Goal: Task Accomplishment & Management: Complete application form

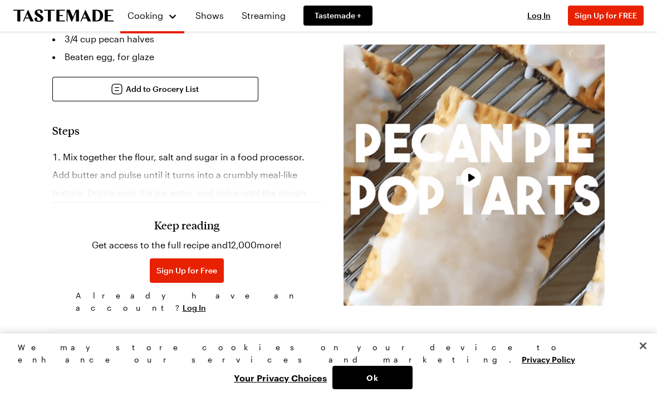
scroll to position [634, 0]
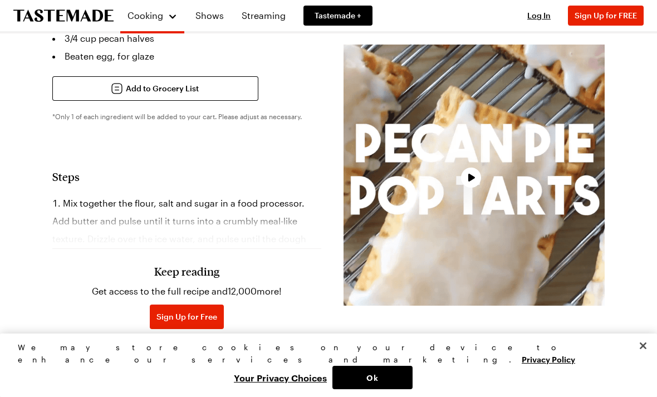
click at [645, 358] on button "Close" at bounding box center [643, 346] width 25 height 25
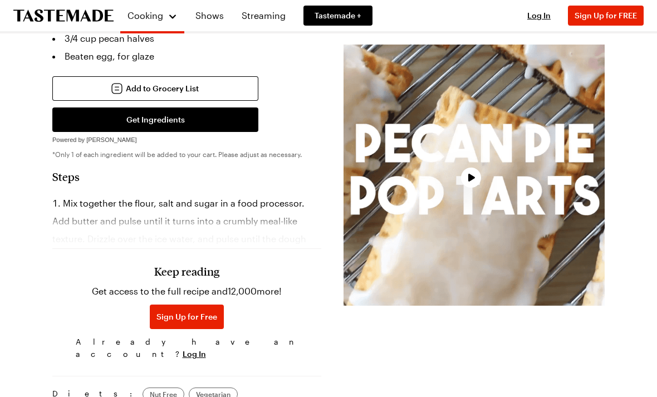
click at [183, 305] on button "Sign Up for Free" at bounding box center [187, 317] width 74 height 25
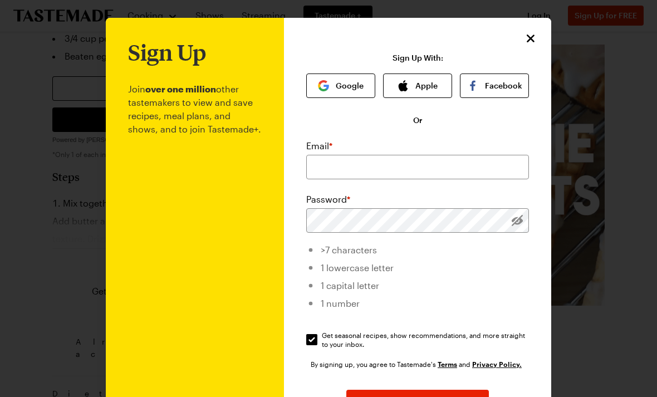
click at [353, 90] on button "Google" at bounding box center [340, 86] width 69 height 25
click at [417, 79] on button "Apple" at bounding box center [417, 86] width 69 height 25
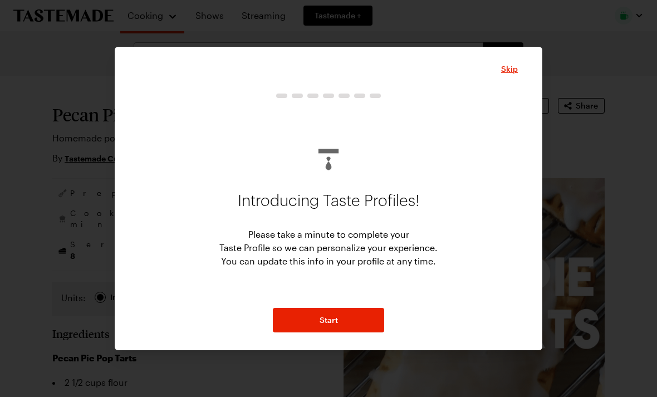
click at [516, 66] on span "Skip" at bounding box center [509, 69] width 17 height 11
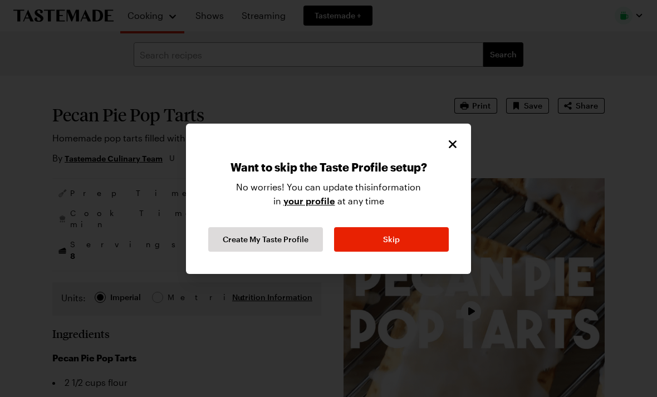
click at [412, 236] on button "Skip" at bounding box center [391, 239] width 115 height 25
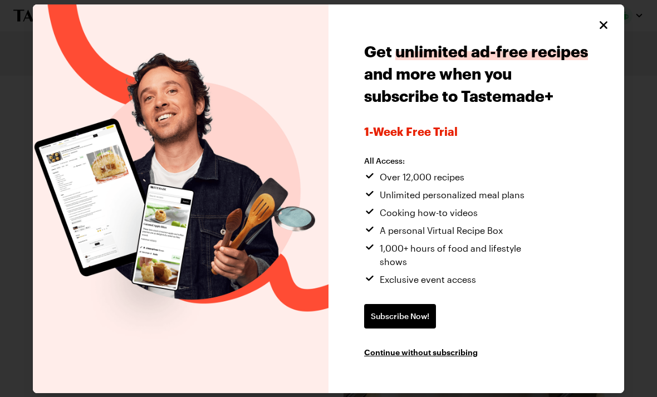
click at [622, 21] on div "Get unlimited ad-free recipes and more when you subscribe to Tastemade+ 1-week …" at bounding box center [477, 198] width 296 height 389
click at [622, 20] on div "Get unlimited ad-free recipes and more when you subscribe to Tastemade+ 1-week …" at bounding box center [477, 198] width 296 height 389
click at [606, 25] on button "Close" at bounding box center [604, 25] width 14 height 14
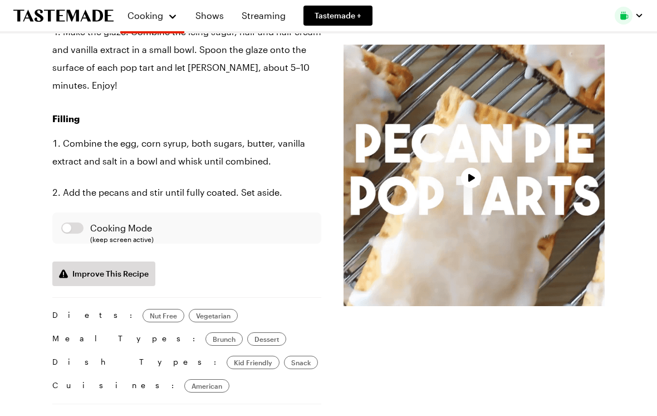
scroll to position [1152, 0]
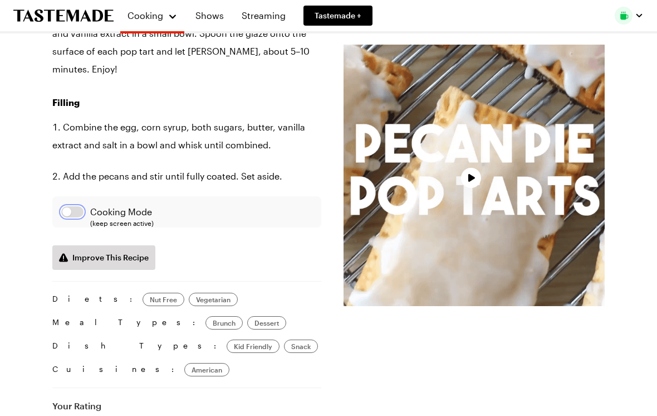
click at [71, 207] on button "button" at bounding box center [72, 212] width 22 height 11
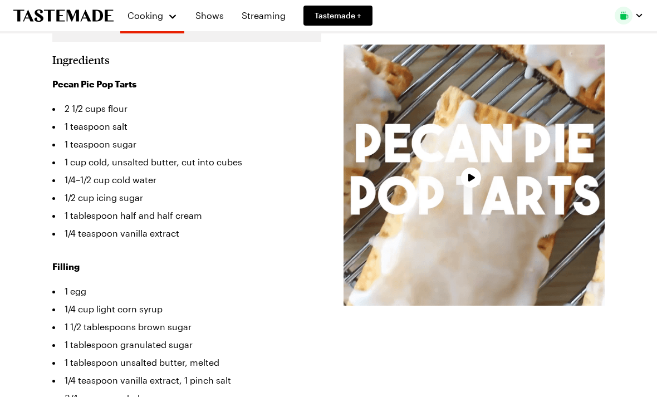
scroll to position [268, 0]
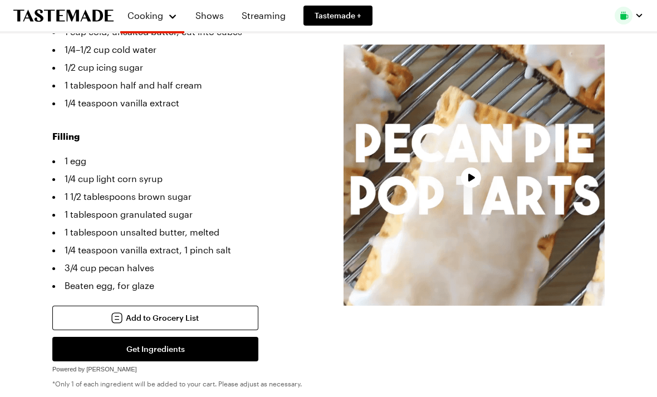
type textarea "x"
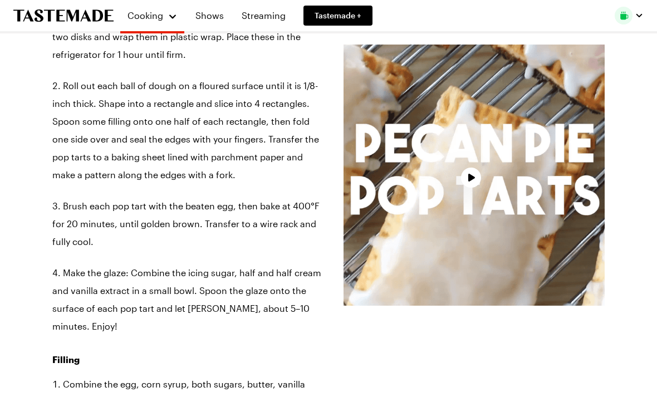
scroll to position [893, 0]
